Goal: Information Seeking & Learning: Learn about a topic

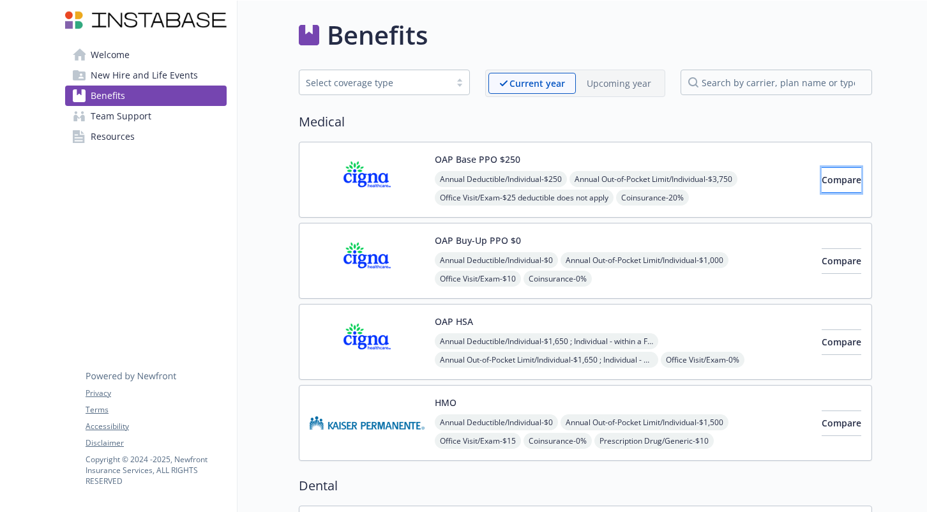
click at [821, 176] on span "Compare" at bounding box center [841, 180] width 40 height 12
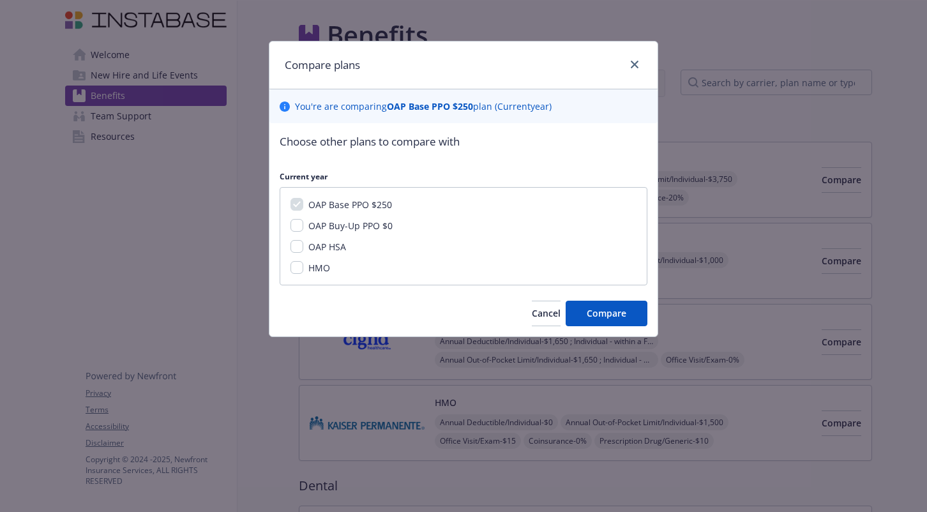
click at [351, 223] on span "OAP Buy-Up PPO $0" at bounding box center [350, 226] width 84 height 12
click at [303, 223] on input "OAP Buy-Up PPO $0" at bounding box center [296, 225] width 13 height 13
checkbox input "true"
click at [621, 313] on span "Compare" at bounding box center [607, 313] width 40 height 12
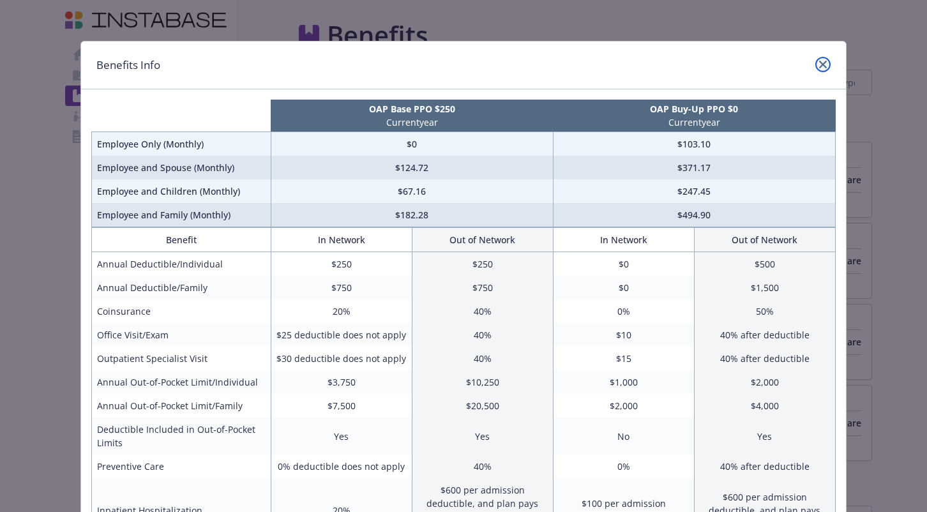
click at [825, 67] on icon "close" at bounding box center [823, 65] width 8 height 8
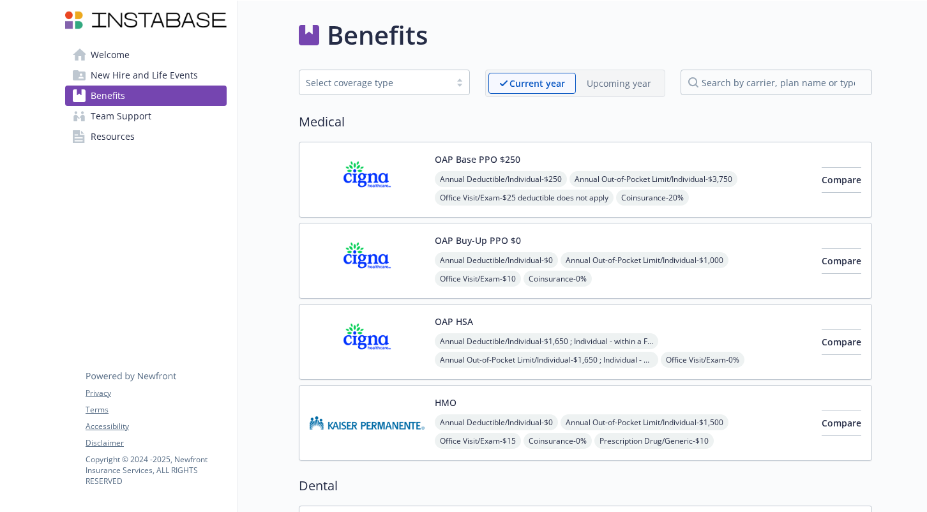
click at [154, 117] on link "Team Support" at bounding box center [145, 116] width 161 height 20
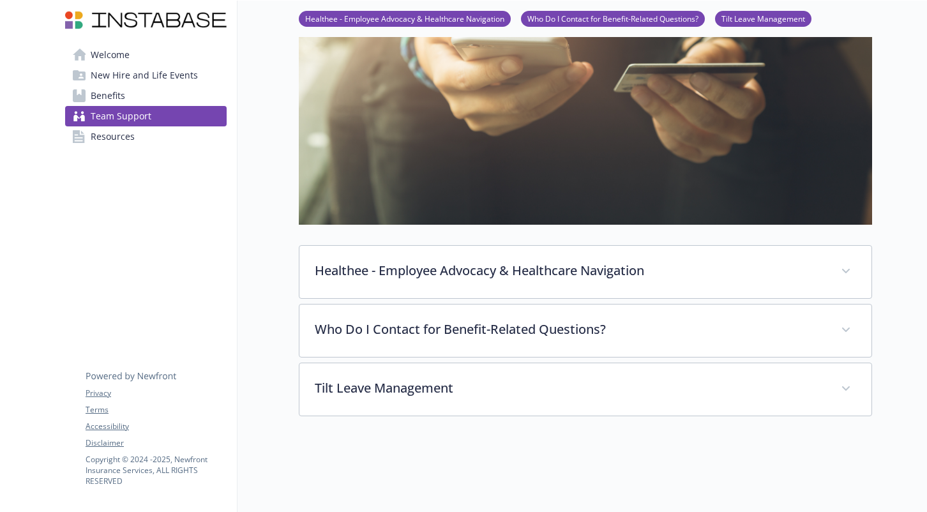
scroll to position [246, 0]
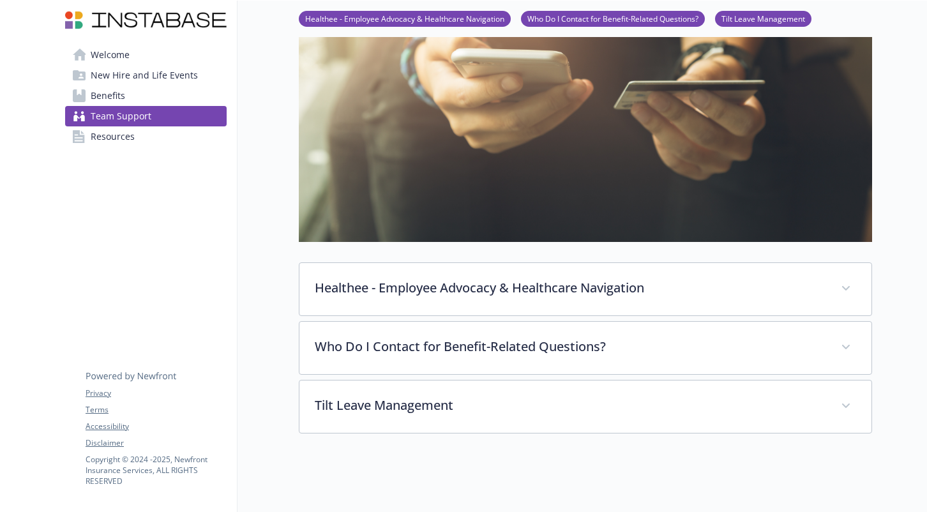
click at [132, 75] on span "New Hire and Life Events" at bounding box center [144, 75] width 107 height 20
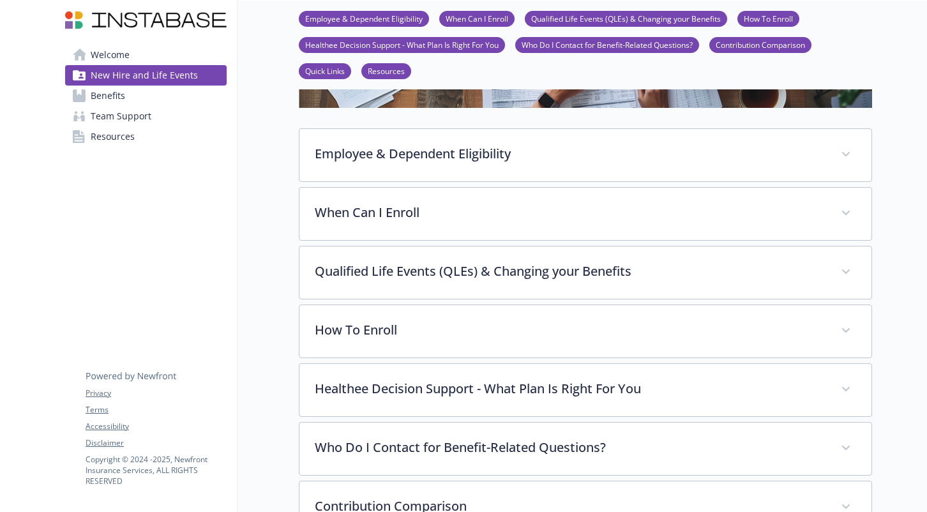
scroll to position [170, 0]
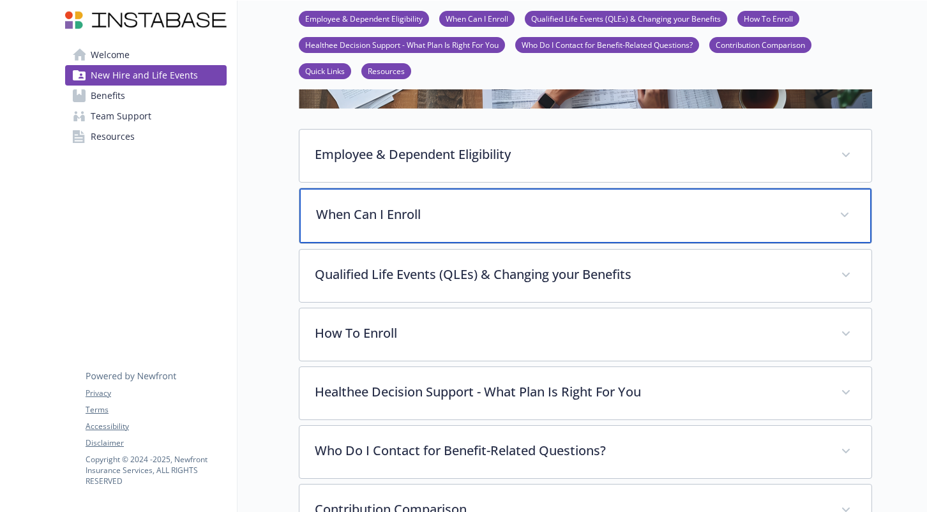
click at [500, 210] on p "When Can I Enroll" at bounding box center [570, 214] width 508 height 19
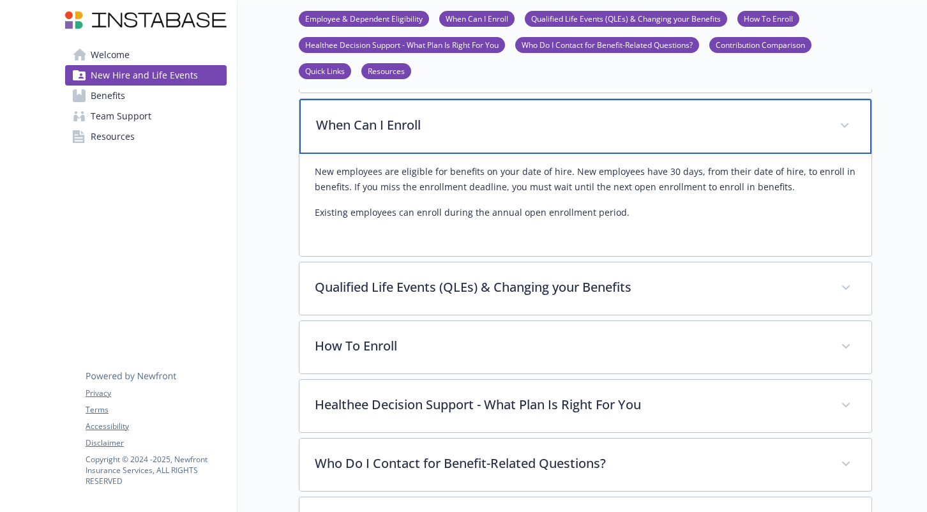
scroll to position [271, 0]
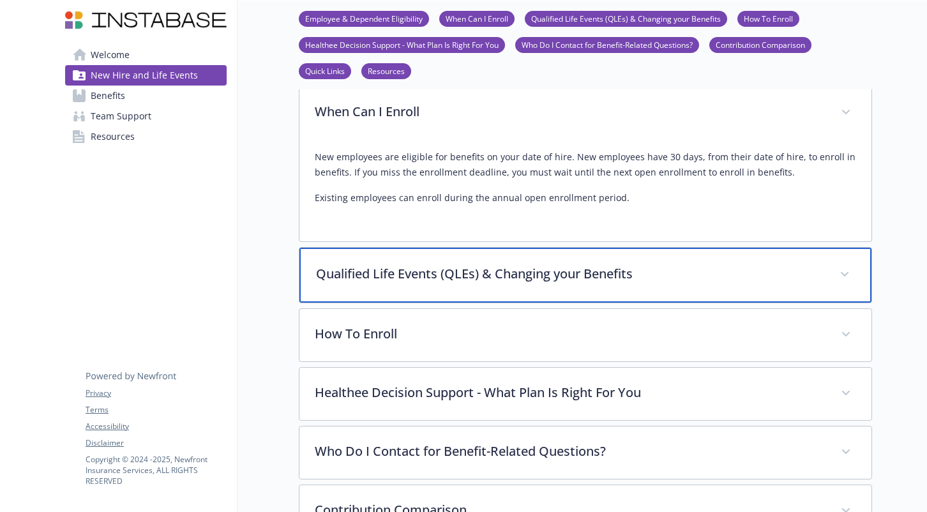
click at [503, 278] on p "Qualified Life Events (QLEs) & Changing your Benefits" at bounding box center [570, 273] width 508 height 19
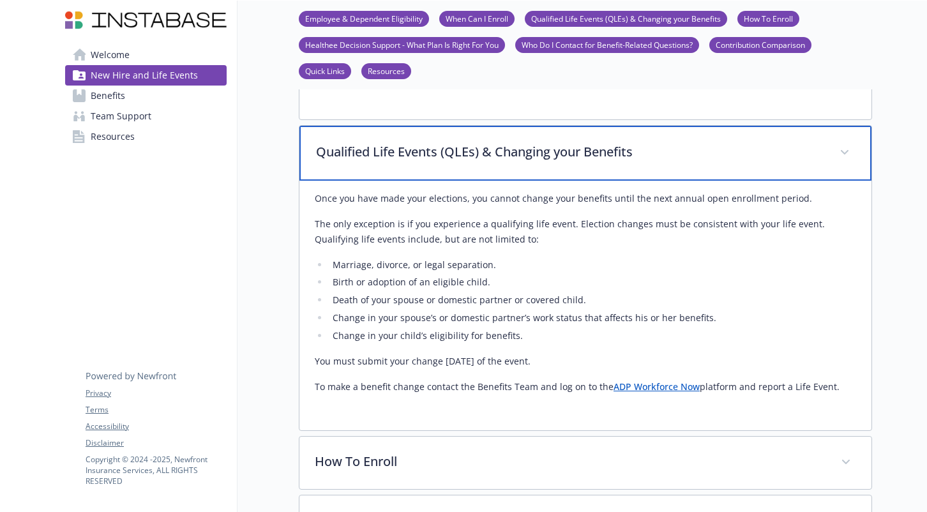
scroll to position [405, 0]
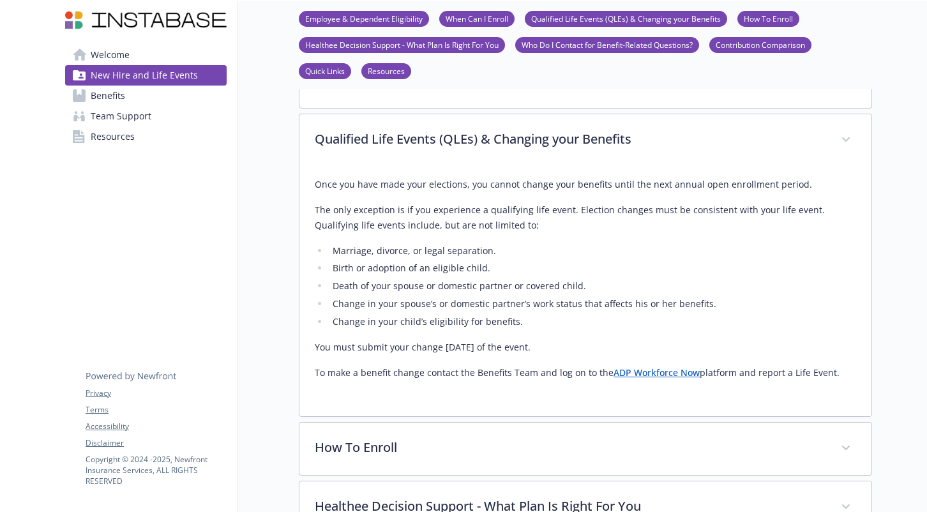
click at [642, 373] on link "ADP Workforce Now" at bounding box center [656, 372] width 86 height 12
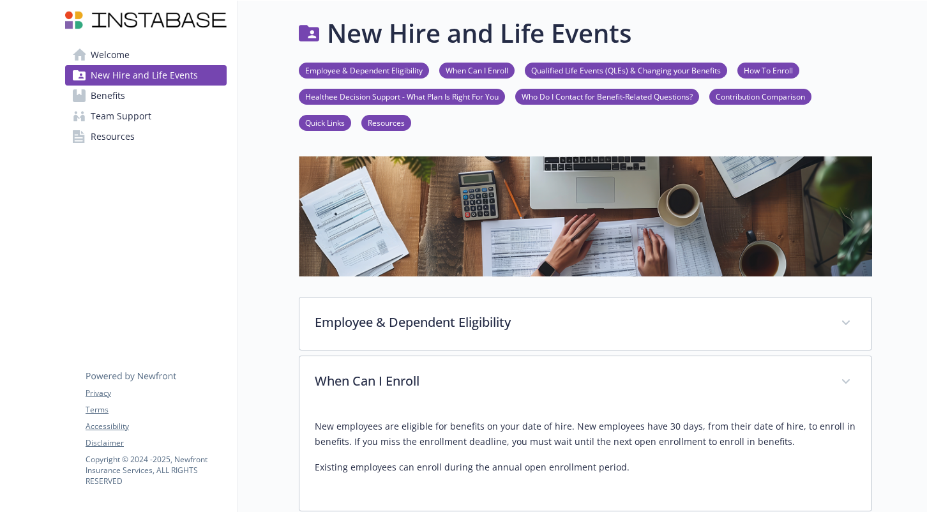
scroll to position [0, 0]
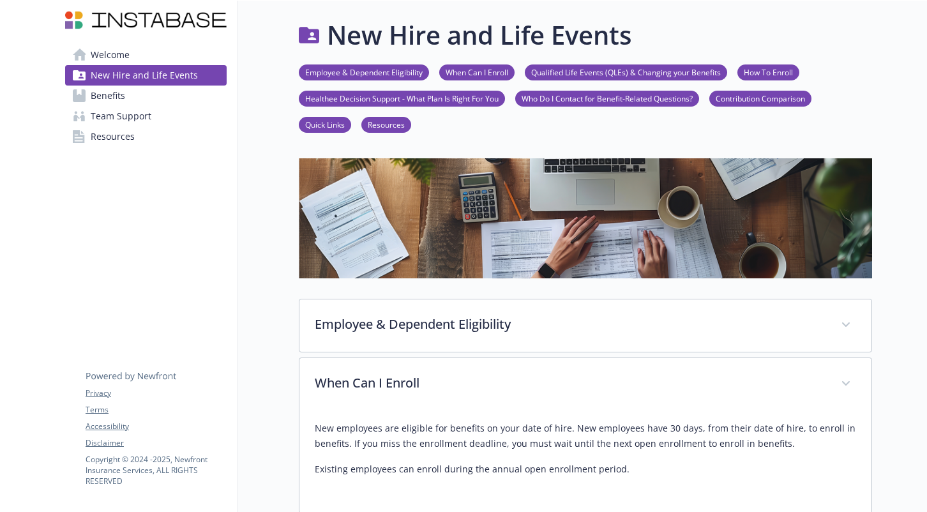
click at [147, 93] on link "Benefits" at bounding box center [145, 96] width 161 height 20
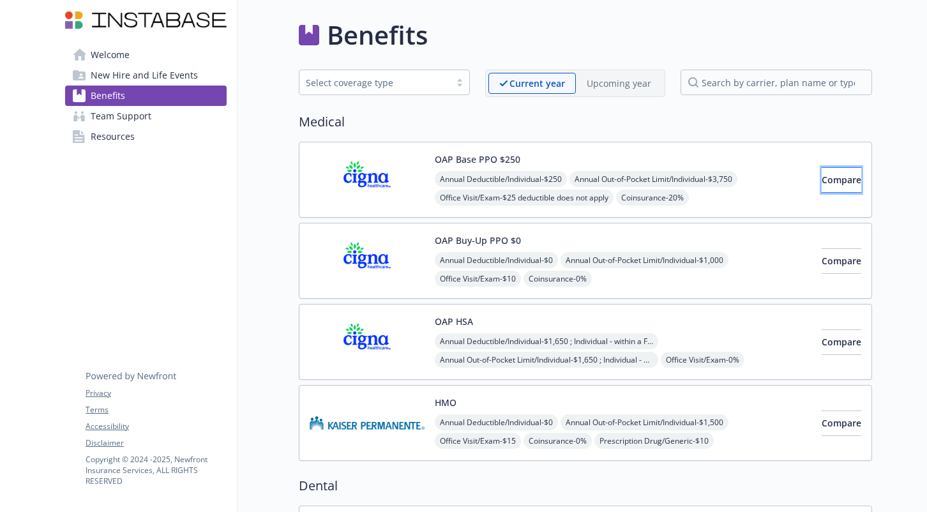
click at [832, 184] on span "Compare" at bounding box center [841, 180] width 40 height 12
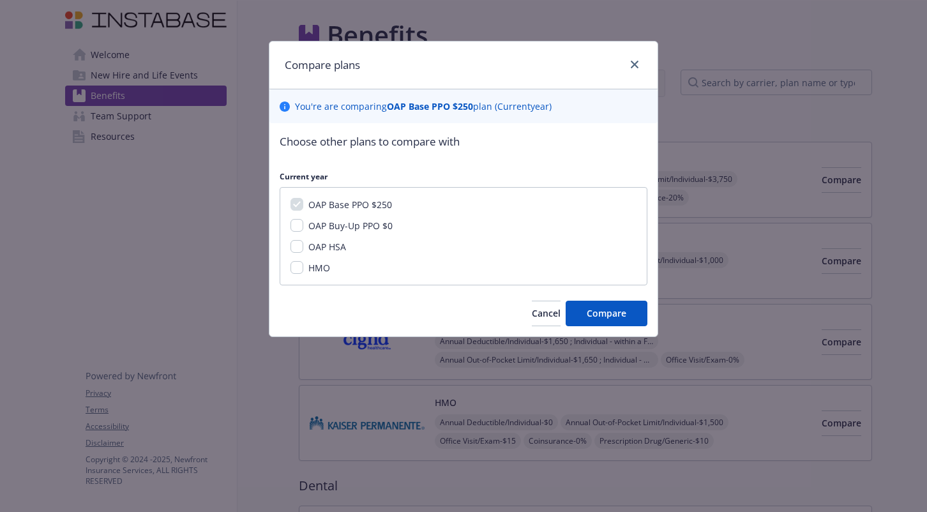
click at [361, 225] on span "OAP Buy-Up PPO $0" at bounding box center [350, 226] width 84 height 12
click at [303, 225] on input "OAP Buy-Up PPO $0" at bounding box center [296, 225] width 13 height 13
checkbox input "true"
click at [624, 311] on span "Compare" at bounding box center [607, 313] width 40 height 12
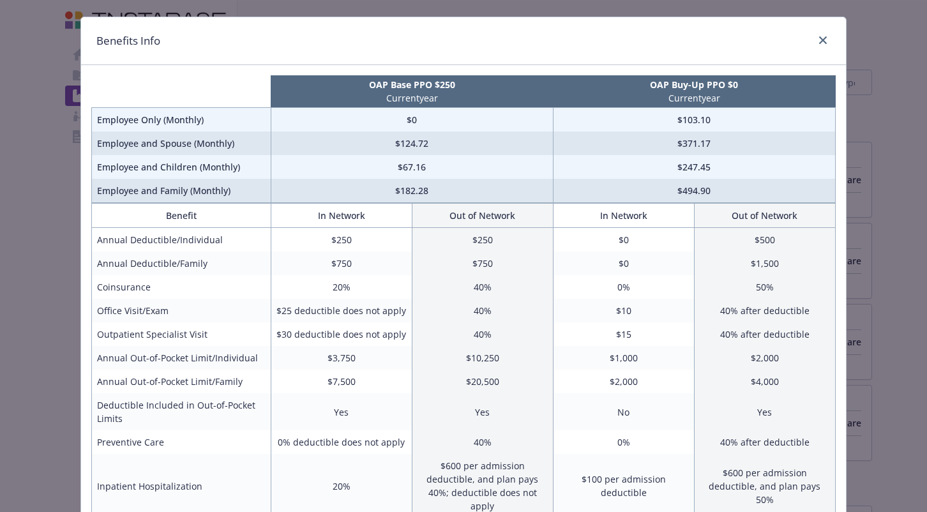
scroll to position [27, 0]
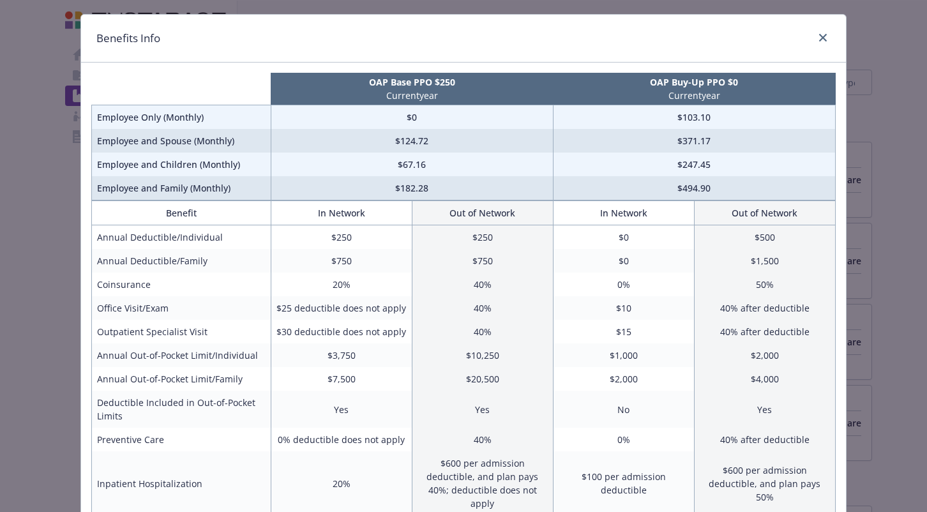
click at [868, 239] on div "Benefits Info OAP Base PPO $250 Current year OAP Buy-Up PPO $0 Current year Emp…" at bounding box center [463, 256] width 927 height 512
click at [822, 40] on icon "close" at bounding box center [823, 38] width 8 height 8
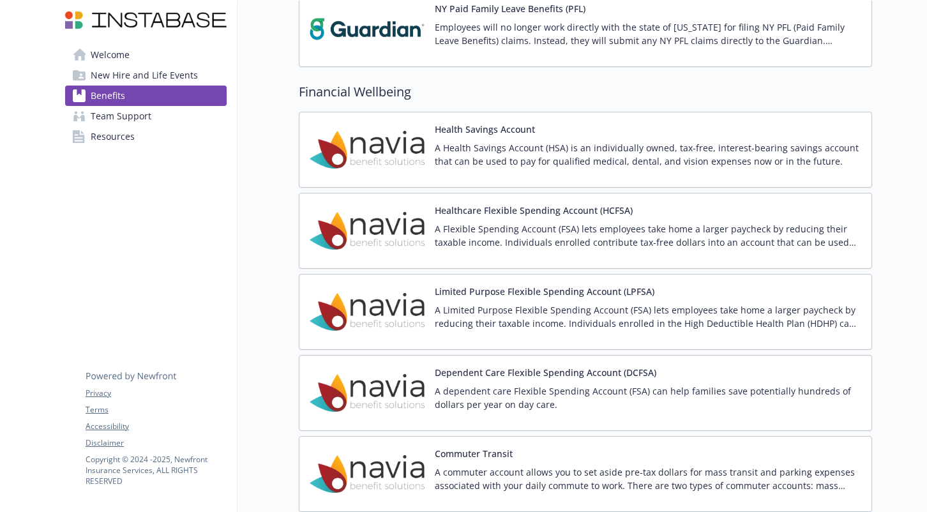
scroll to position [1363, 0]
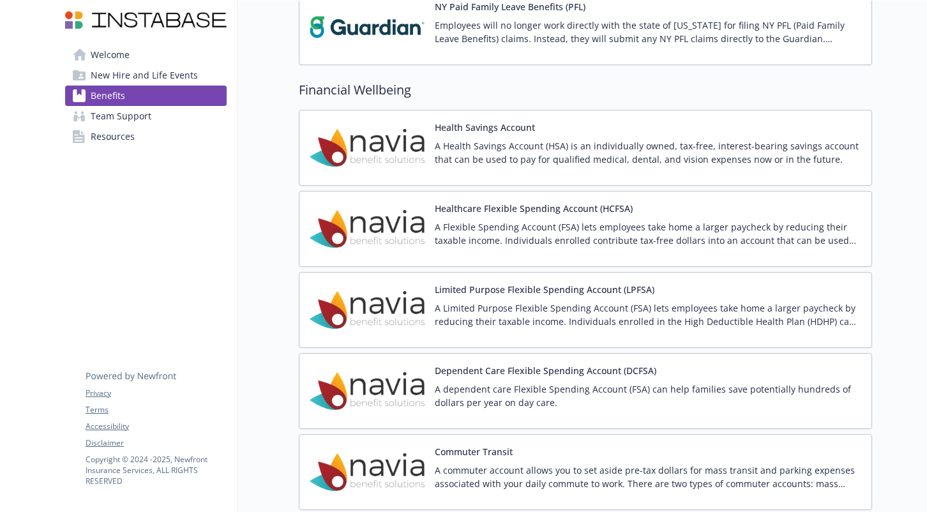
click at [648, 391] on p "A dependent care Flexible Spending Account (FSA) can help families save potenti…" at bounding box center [648, 395] width 426 height 27
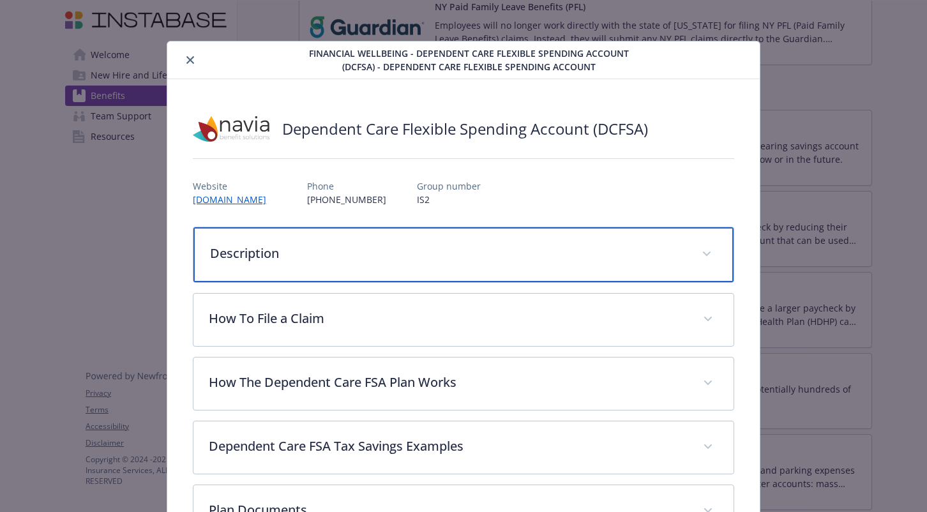
click at [439, 260] on p "Description" at bounding box center [447, 253] width 475 height 19
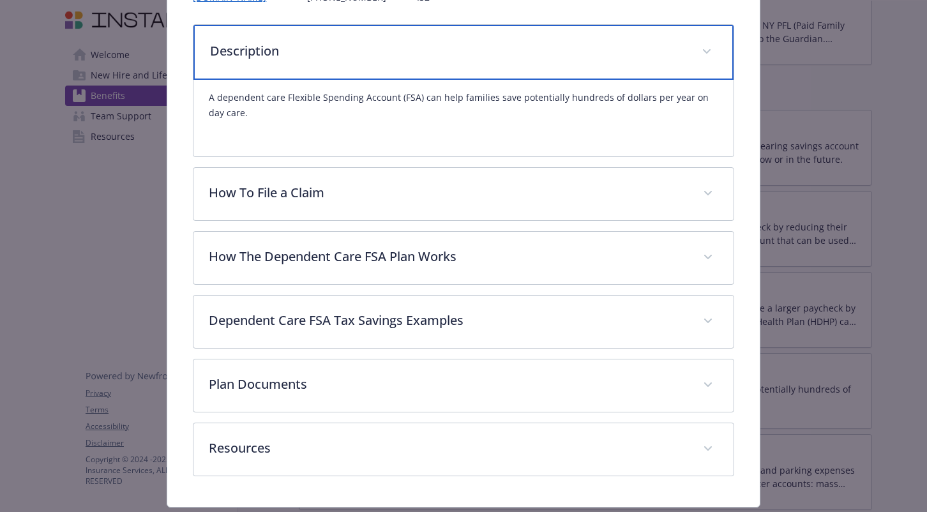
scroll to position [203, 0]
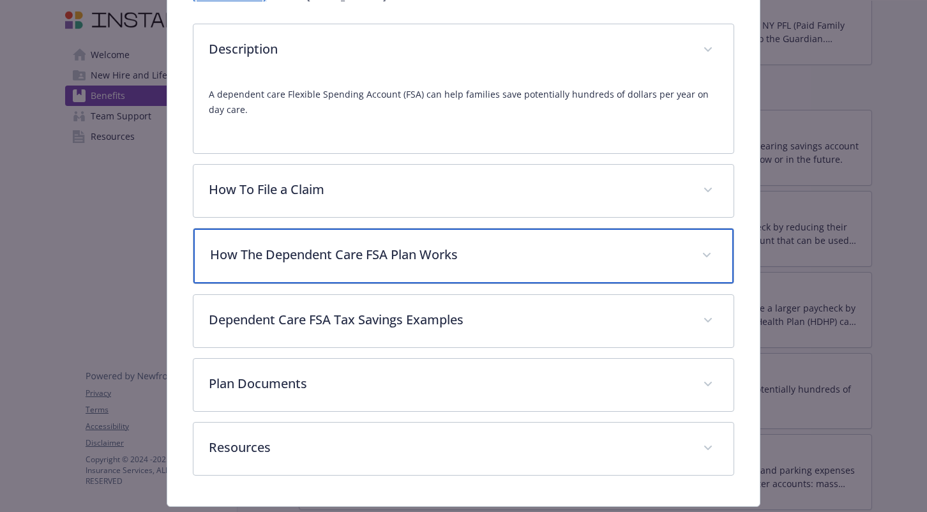
click at [499, 257] on p "How The Dependent Care FSA Plan Works" at bounding box center [447, 254] width 475 height 19
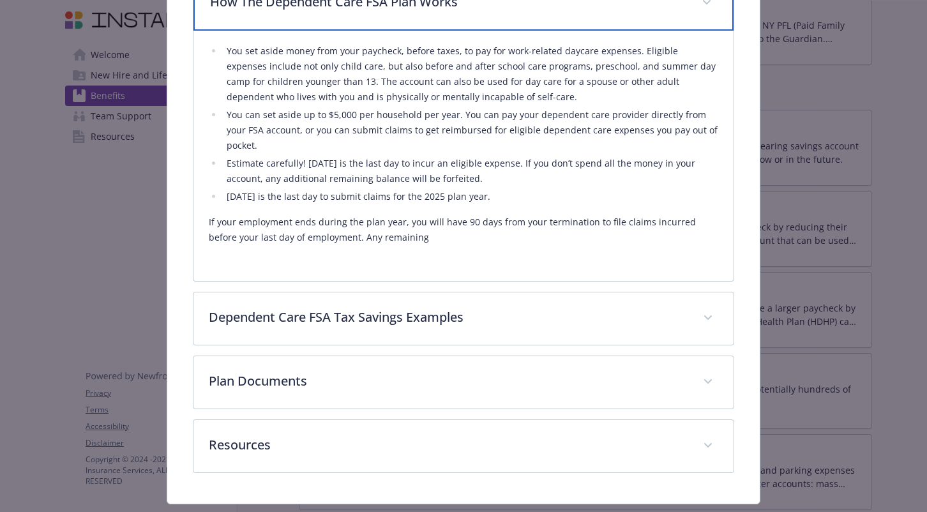
scroll to position [474, 0]
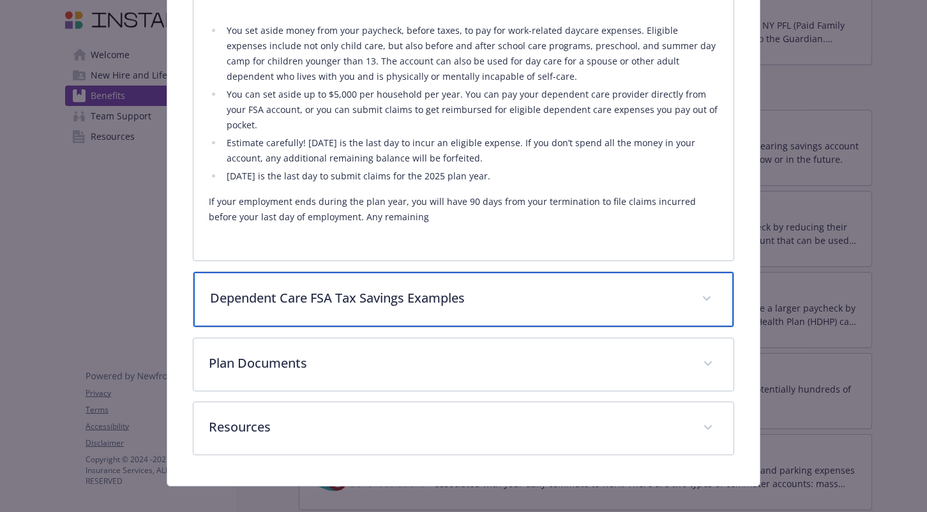
click at [602, 294] on div "Dependent Care FSA Tax Savings Examples" at bounding box center [462, 299] width 539 height 55
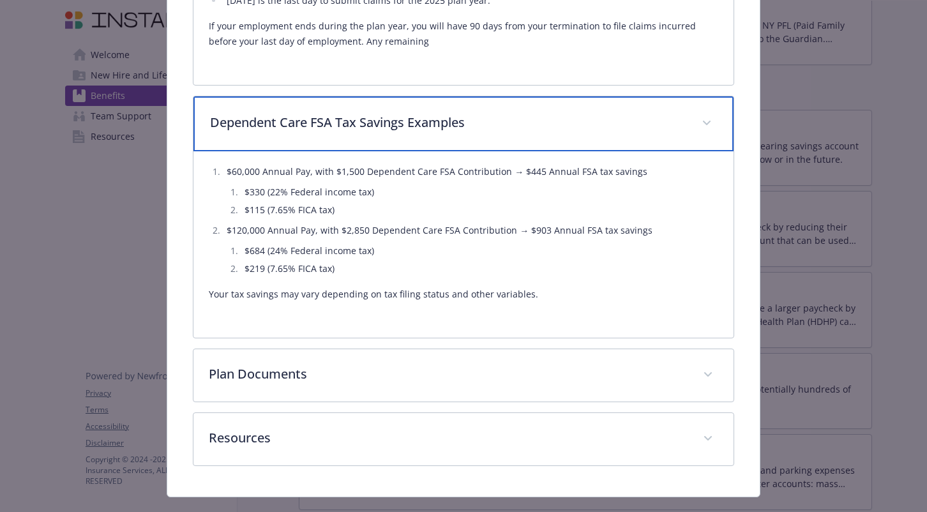
scroll to position [660, 0]
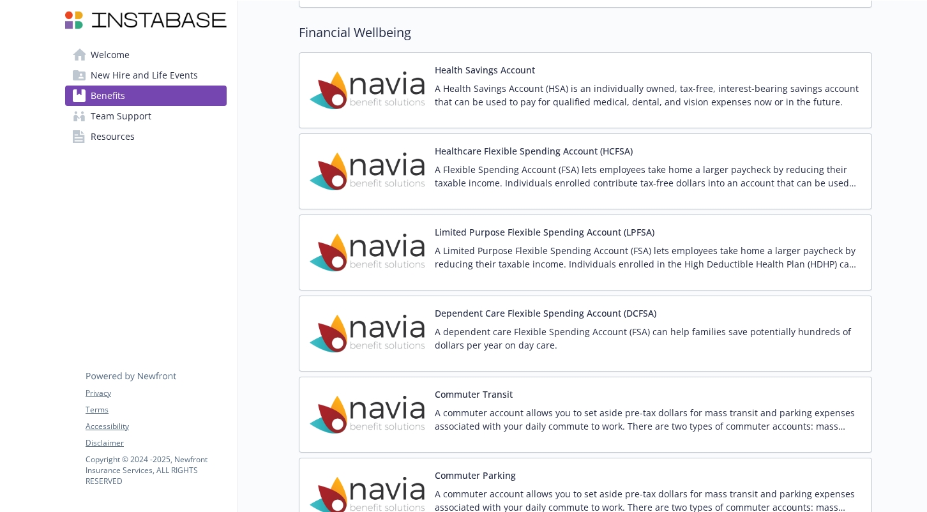
scroll to position [1344, 0]
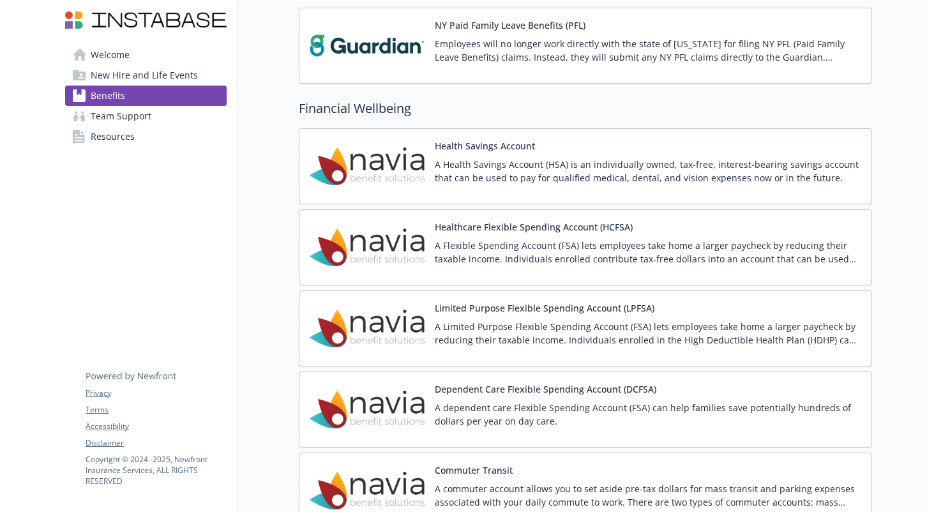
click at [661, 253] on p "A Flexible Spending Account (FSA) lets employees take home a larger paycheck by…" at bounding box center [648, 252] width 426 height 27
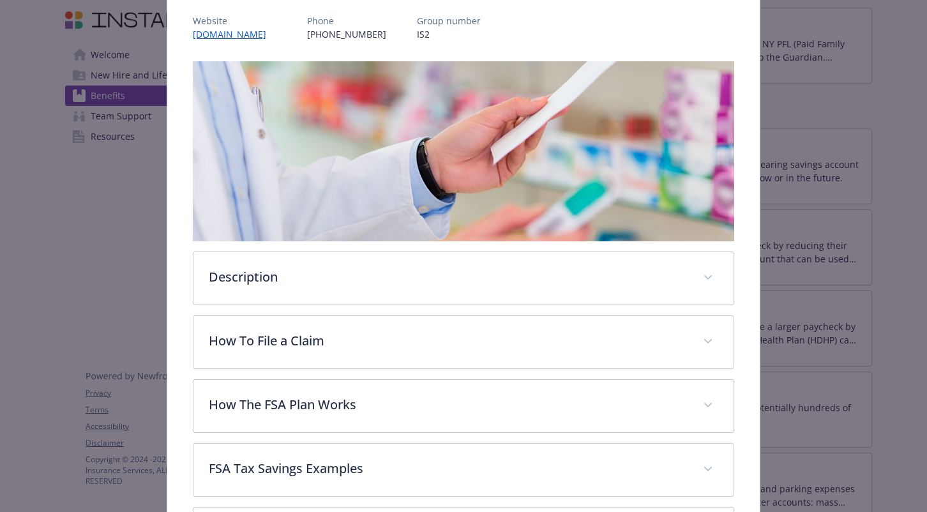
scroll to position [192, 0]
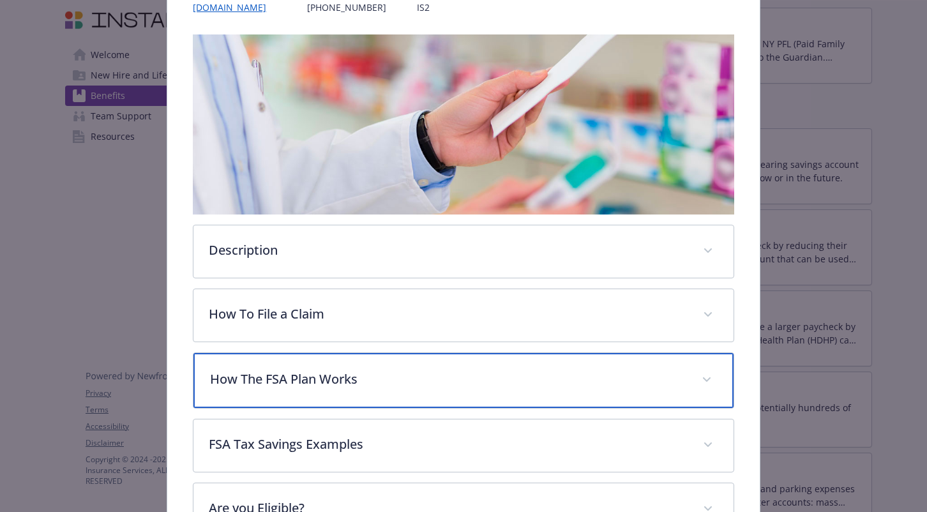
click at [449, 378] on p "How The FSA Plan Works" at bounding box center [447, 379] width 475 height 19
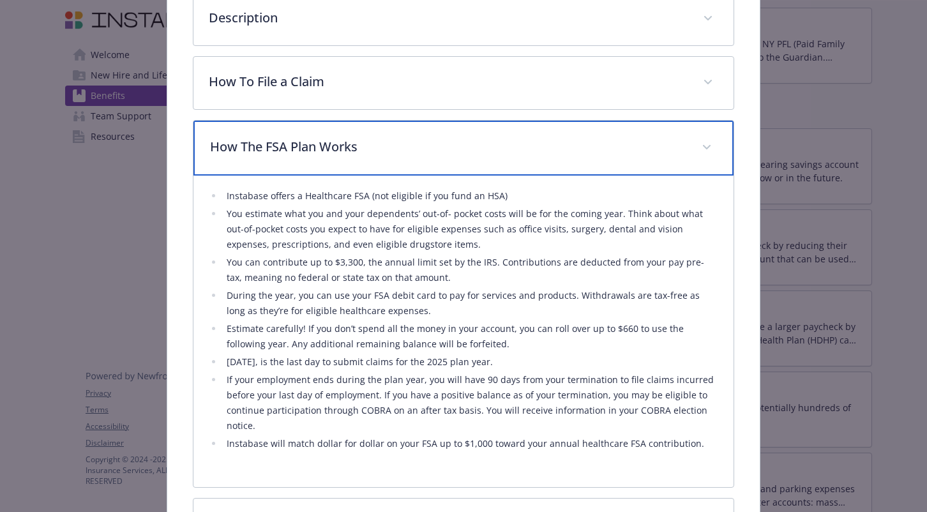
scroll to position [433, 0]
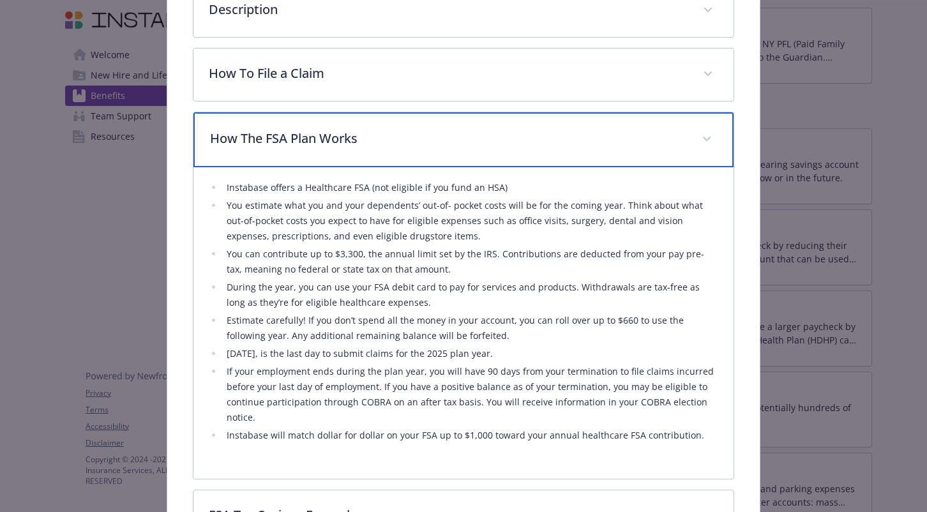
click at [443, 131] on p "How The FSA Plan Works" at bounding box center [447, 138] width 475 height 19
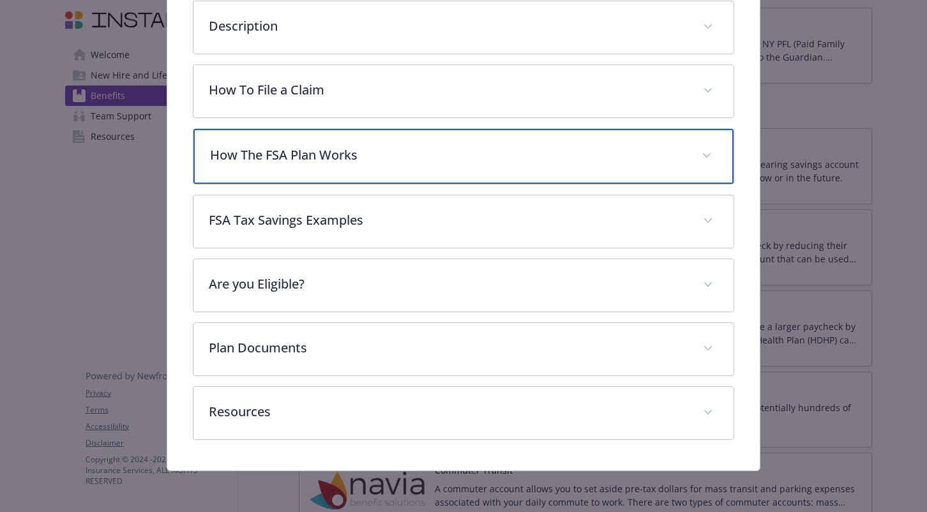
scroll to position [416, 0]
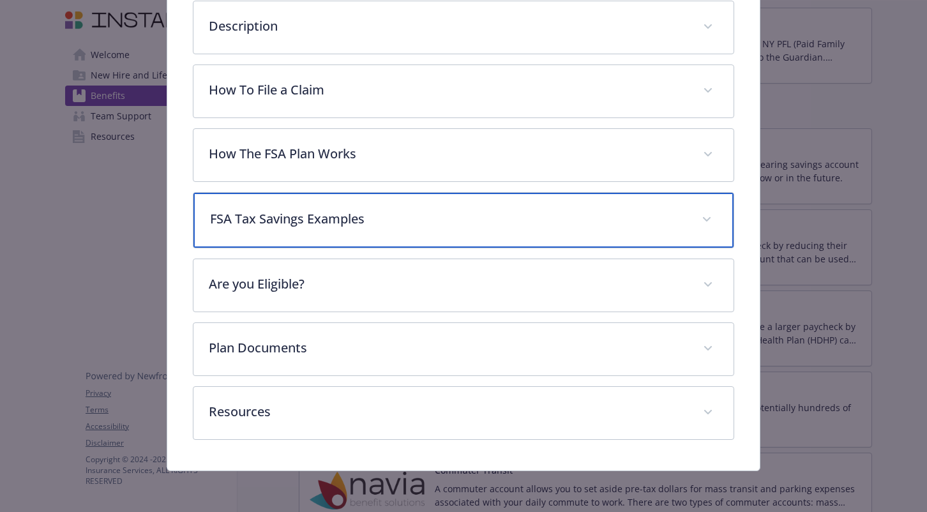
click at [456, 226] on p "FSA Tax Savings Examples" at bounding box center [447, 218] width 475 height 19
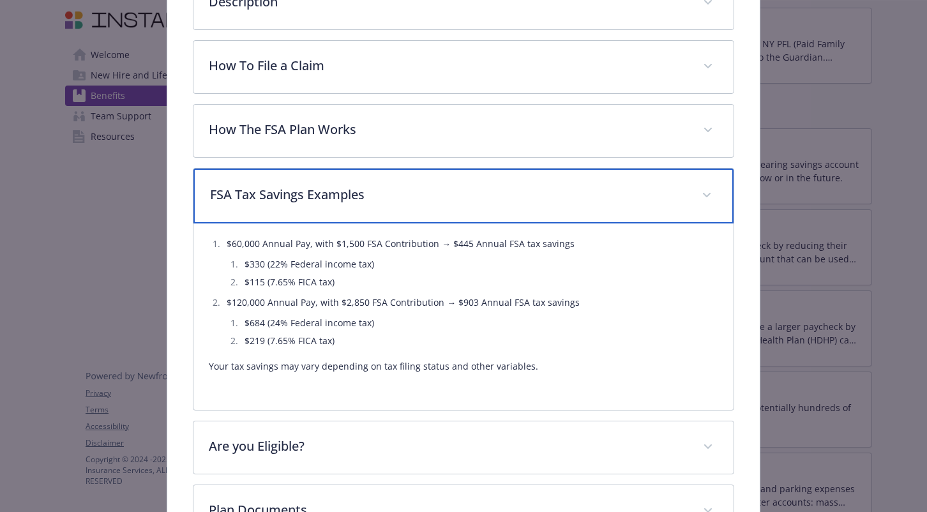
scroll to position [445, 0]
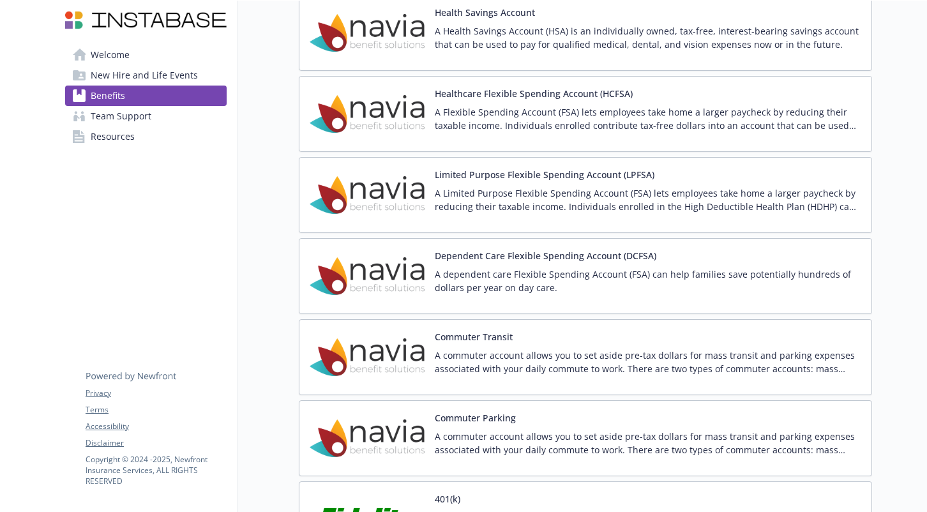
scroll to position [1458, 0]
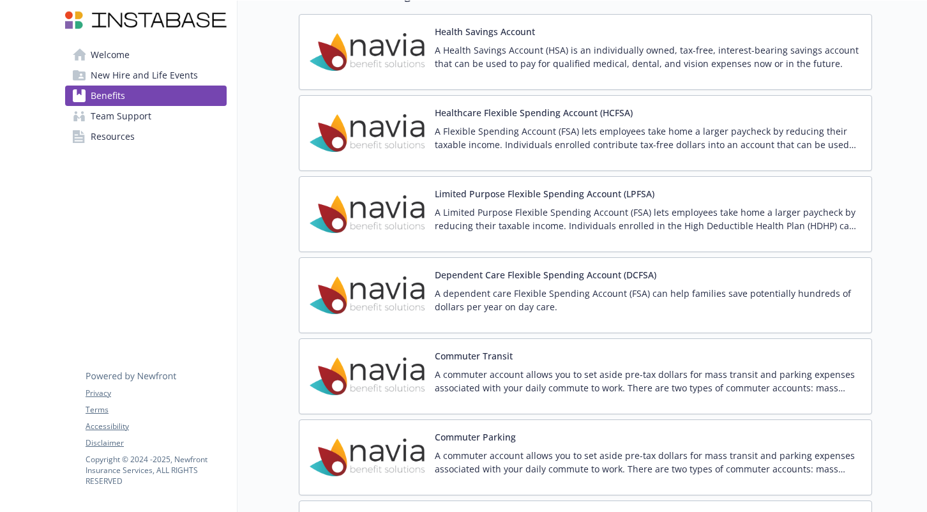
click at [569, 149] on p "A Flexible Spending Account (FSA) lets employees take home a larger paycheck by…" at bounding box center [648, 137] width 426 height 27
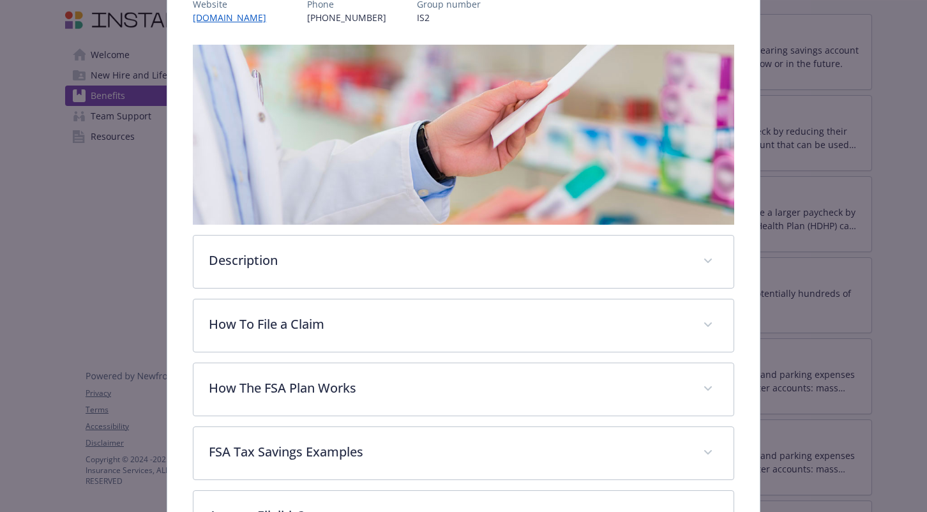
scroll to position [234, 0]
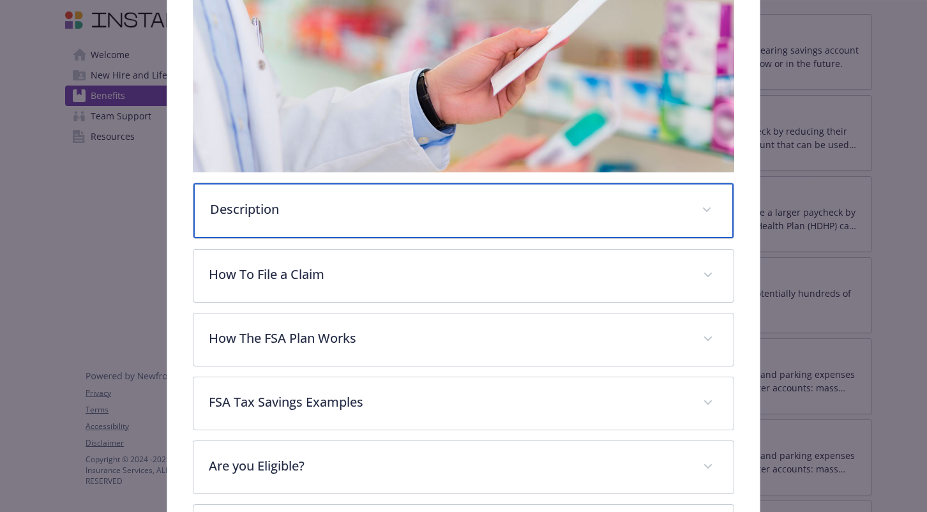
click at [396, 213] on p "Description" at bounding box center [447, 209] width 475 height 19
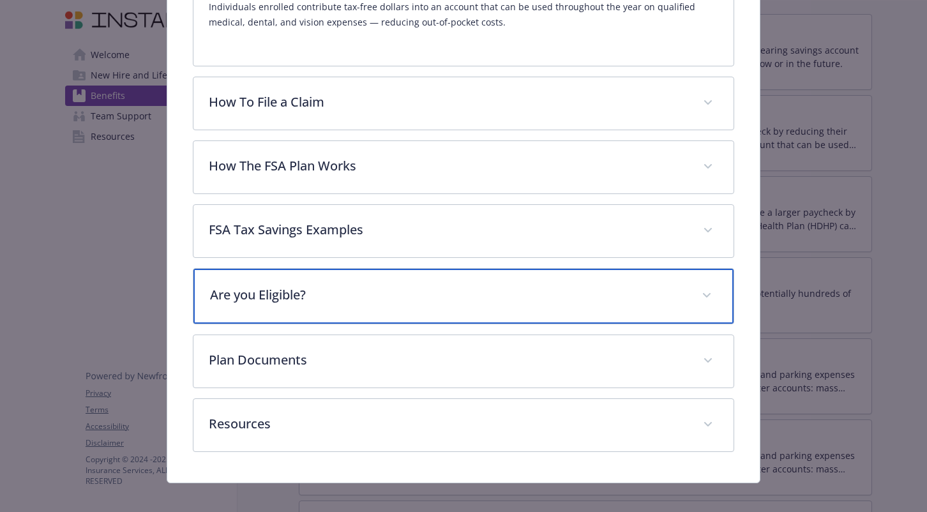
scroll to position [493, 0]
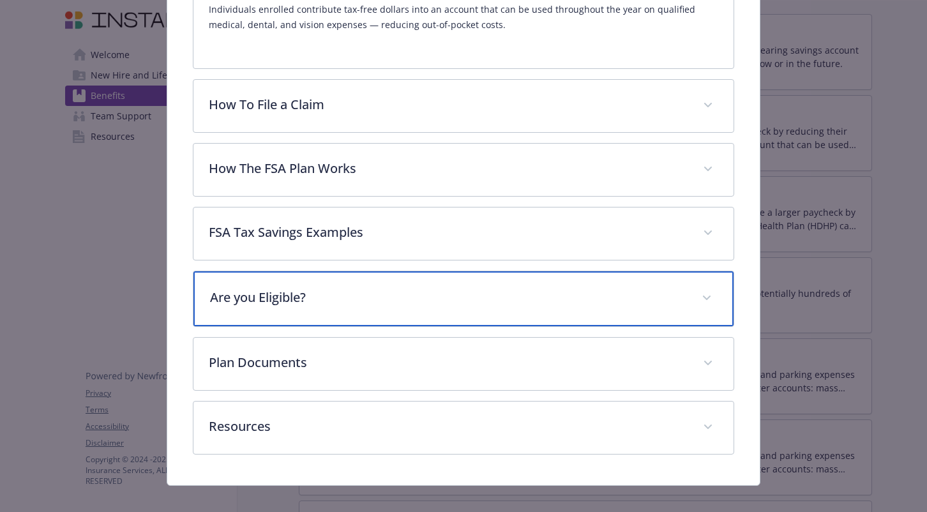
click at [430, 303] on p "Are you Eligible?" at bounding box center [447, 297] width 475 height 19
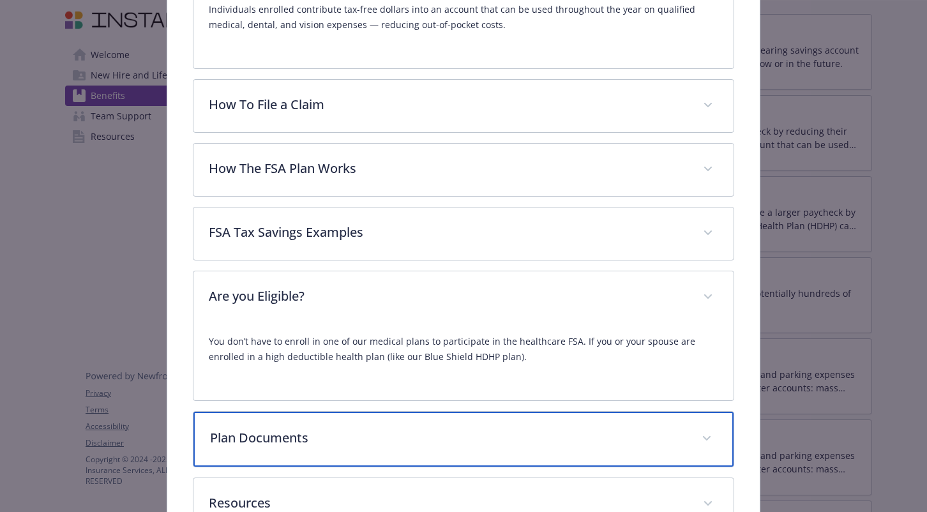
click at [415, 438] on p "Plan Documents" at bounding box center [447, 437] width 475 height 19
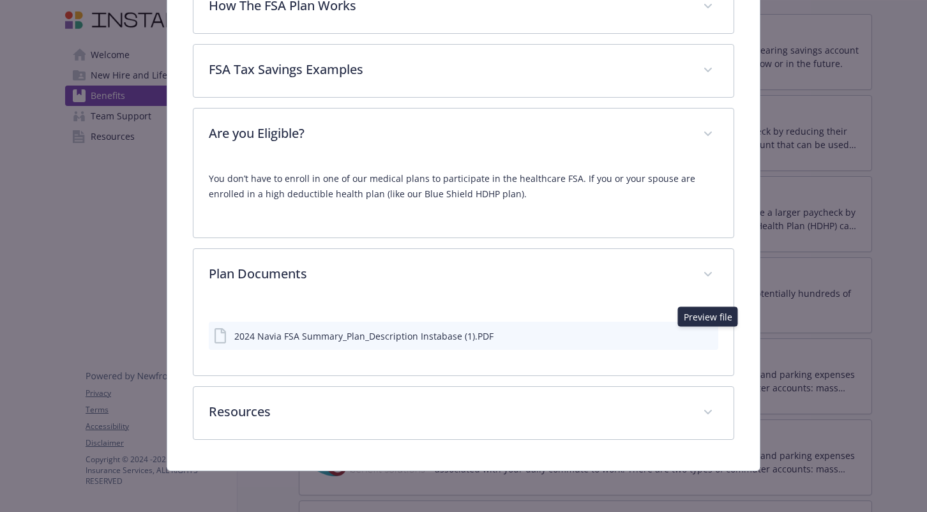
scroll to position [656, 0]
click at [704, 332] on icon "preview file" at bounding box center [705, 335] width 11 height 9
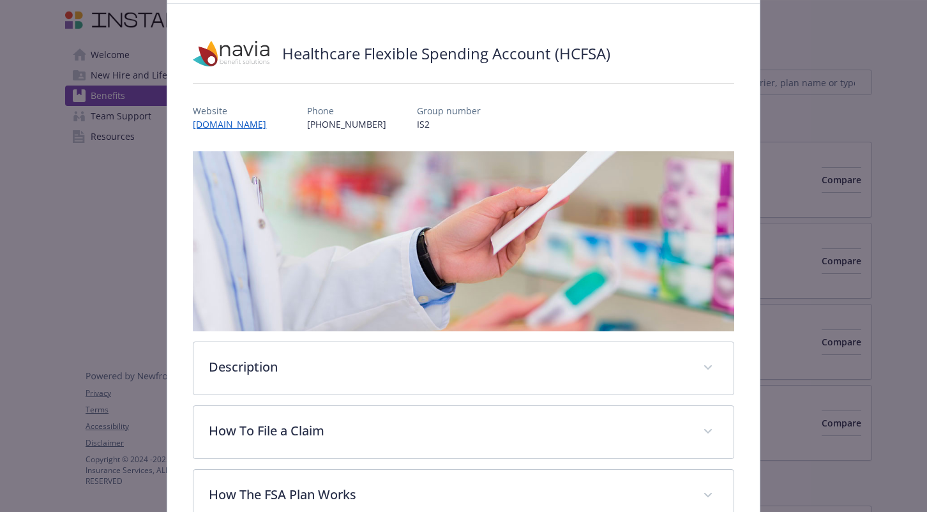
scroll to position [85, 0]
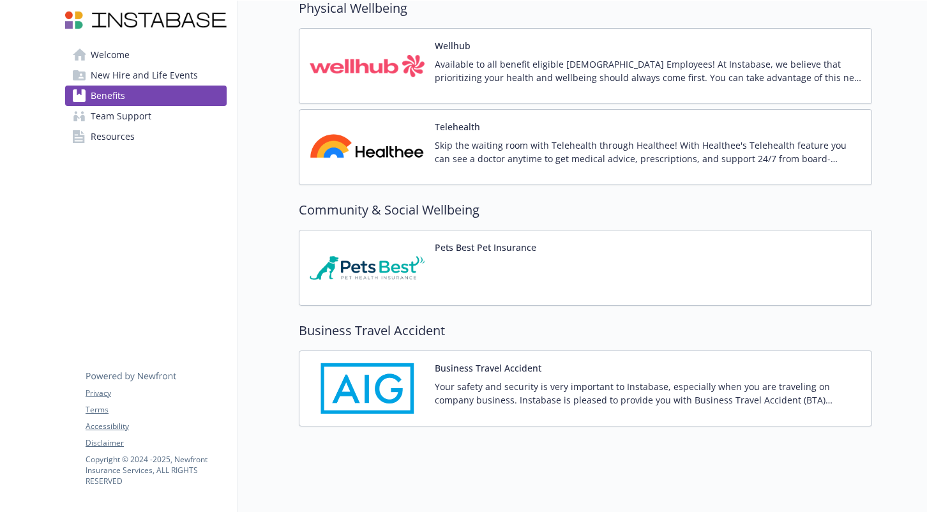
scroll to position [2623, 0]
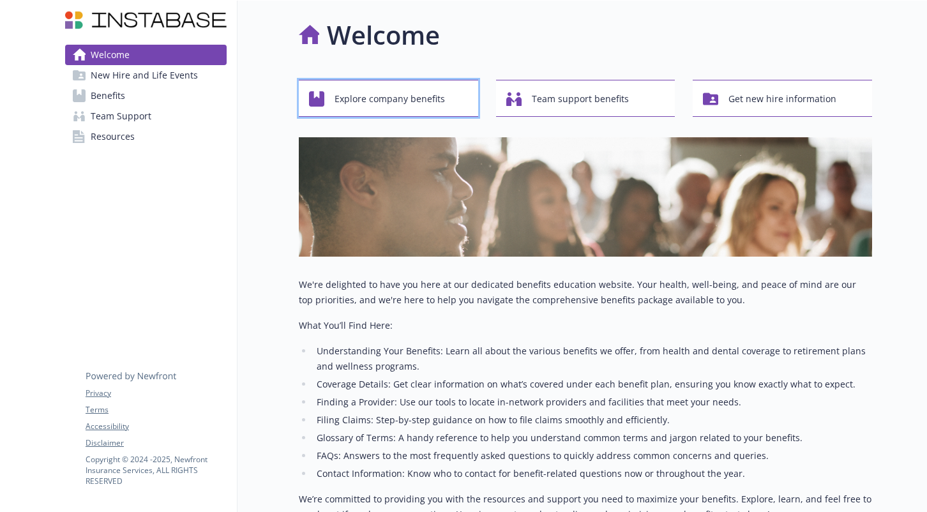
click at [378, 101] on span "Explore company benefits" at bounding box center [389, 99] width 110 height 24
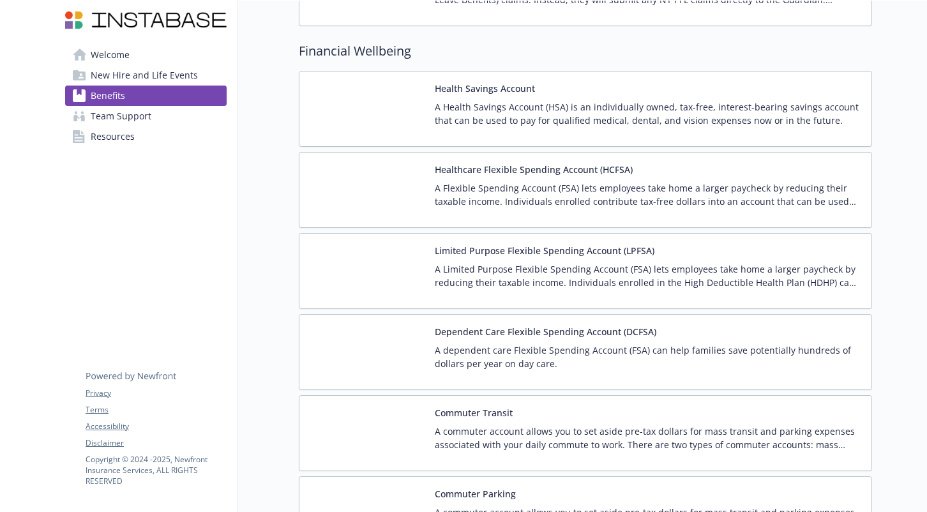
scroll to position [1551, 0]
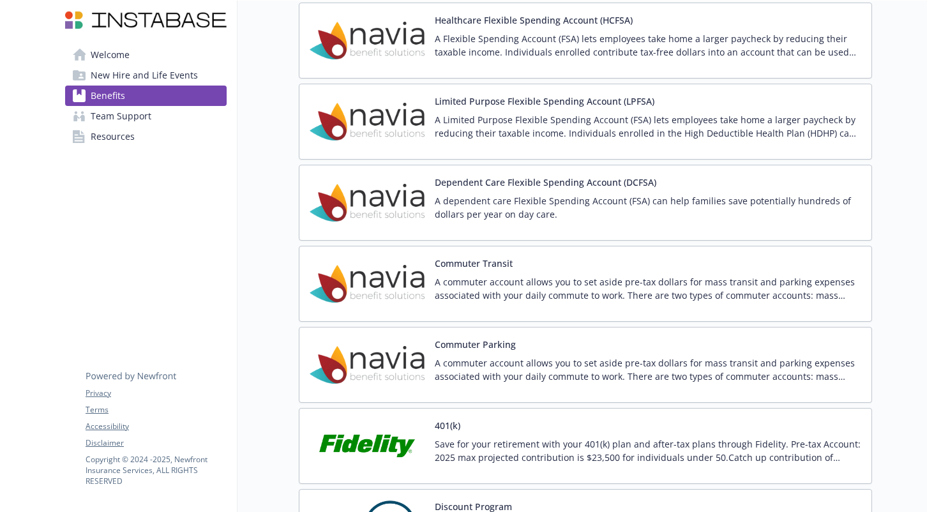
click at [539, 276] on p "A commuter account allows you to set aside pre-tax dollars for mass transit and…" at bounding box center [648, 288] width 426 height 27
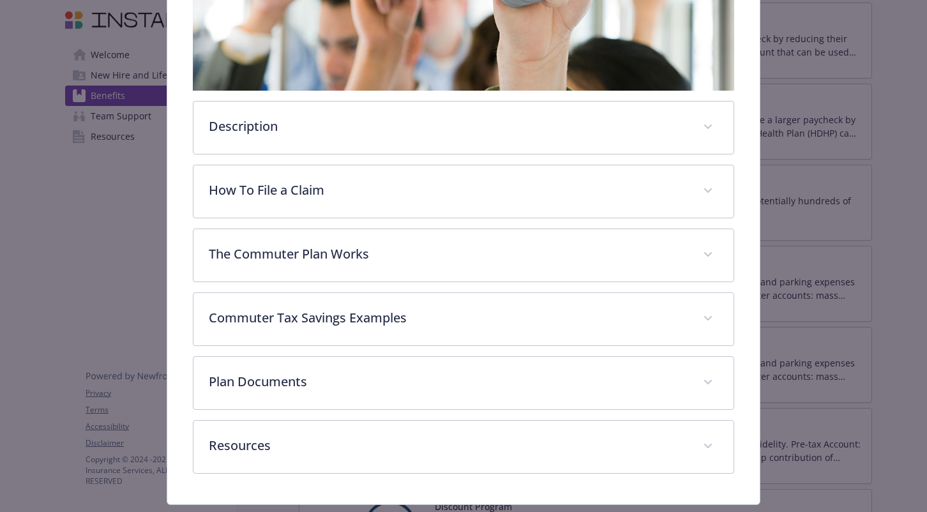
scroll to position [369, 0]
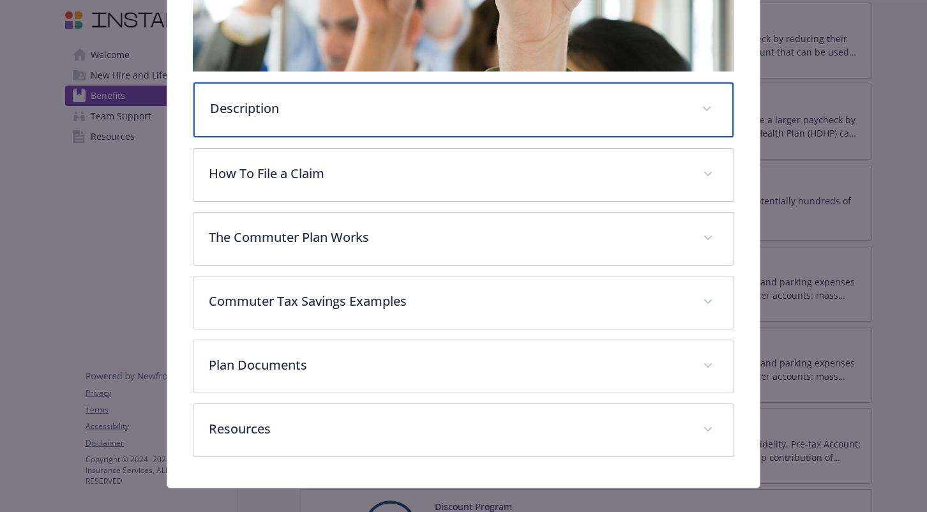
click at [417, 117] on div "Description" at bounding box center [462, 109] width 539 height 55
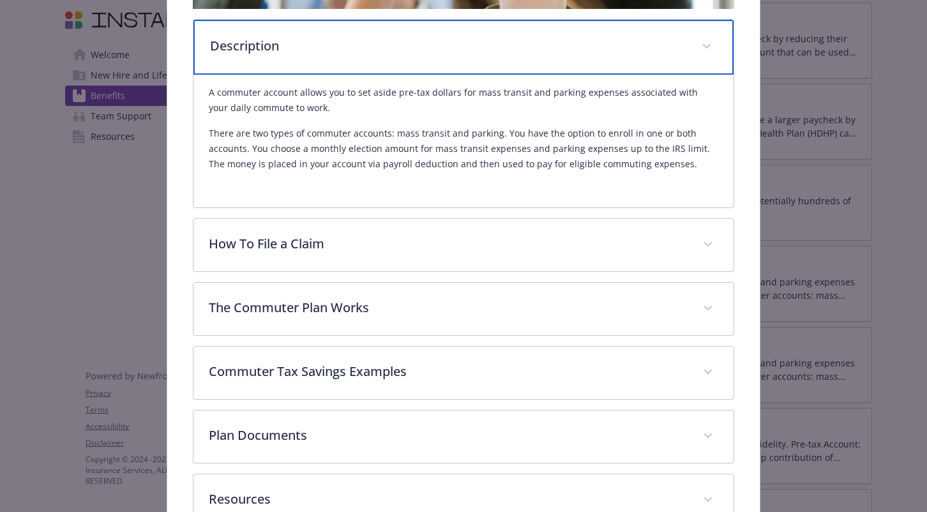
scroll to position [519, 0]
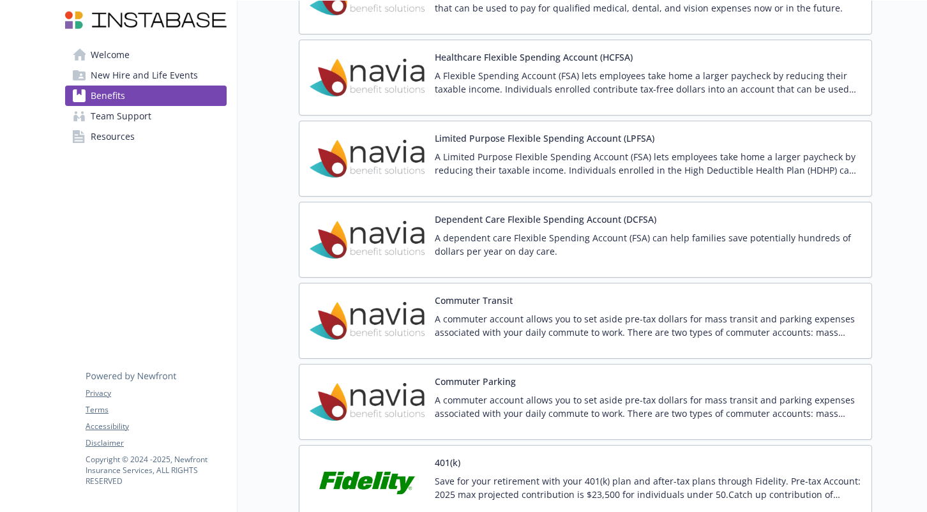
scroll to position [1467, 0]
